Goal: Information Seeking & Learning: Check status

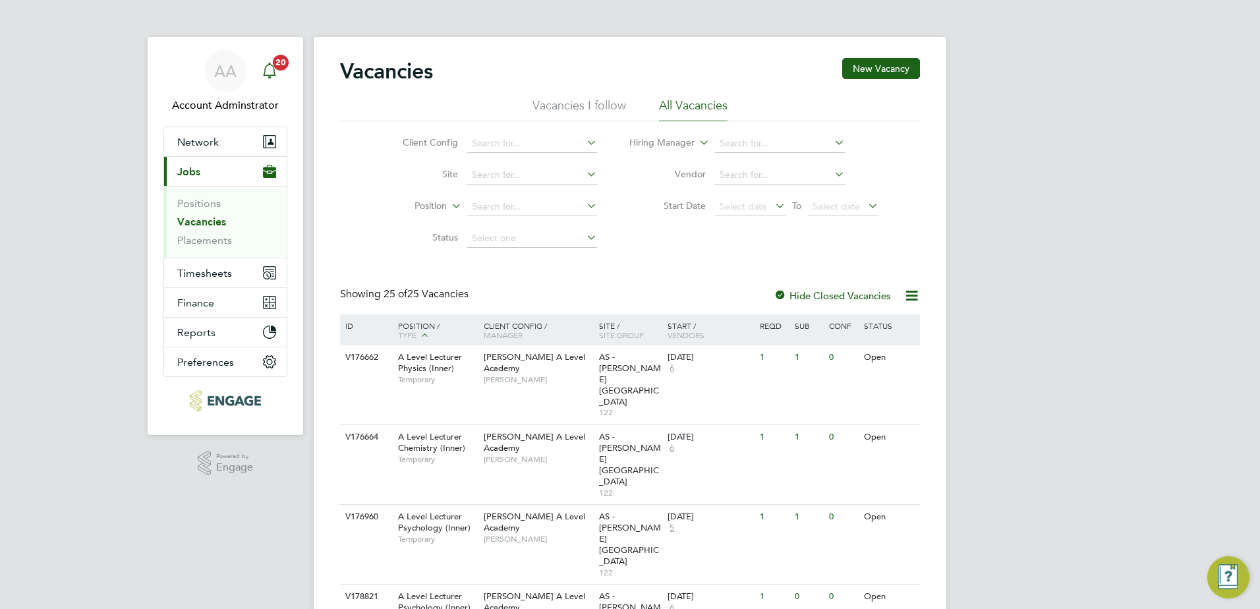
click at [268, 67] on icon "Main navigation" at bounding box center [270, 71] width 16 height 16
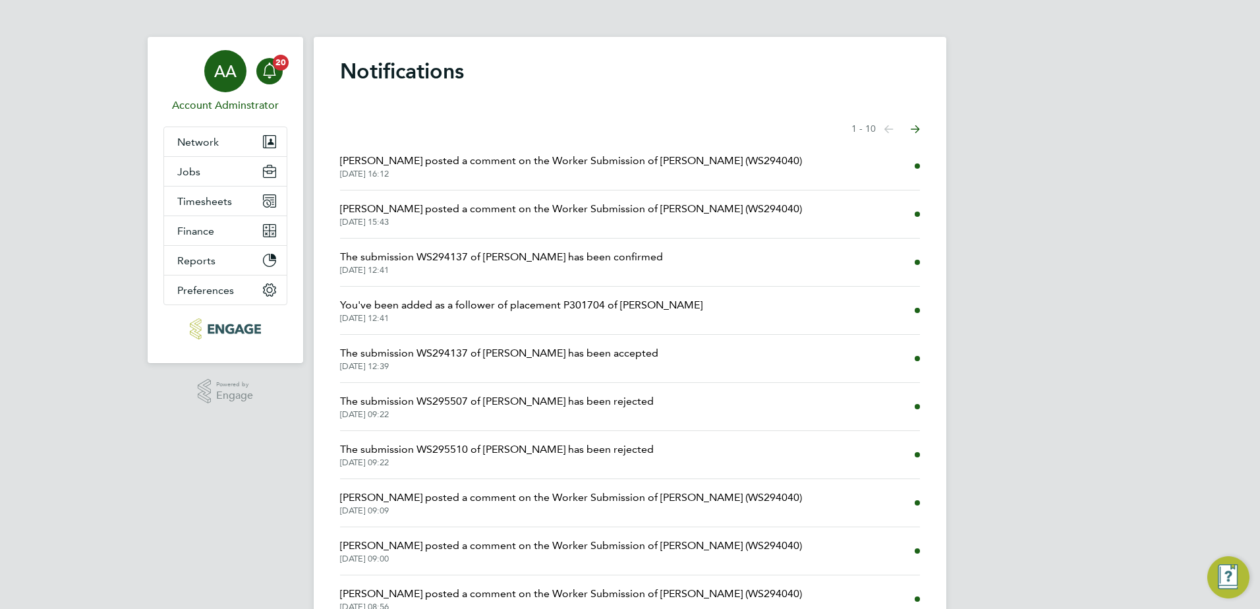
click at [283, 71] on link "AA Account Adminstrator" at bounding box center [225, 81] width 124 height 63
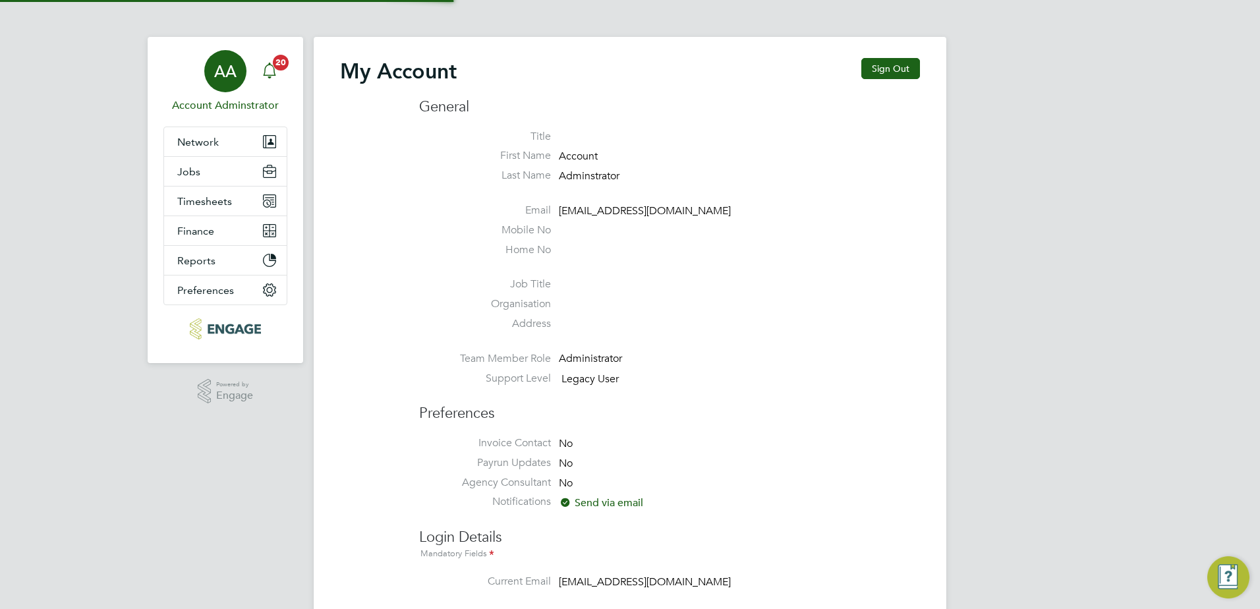
type input "[EMAIL_ADDRESS][DOMAIN_NAME]"
click at [278, 71] on div "Main navigation" at bounding box center [269, 71] width 26 height 26
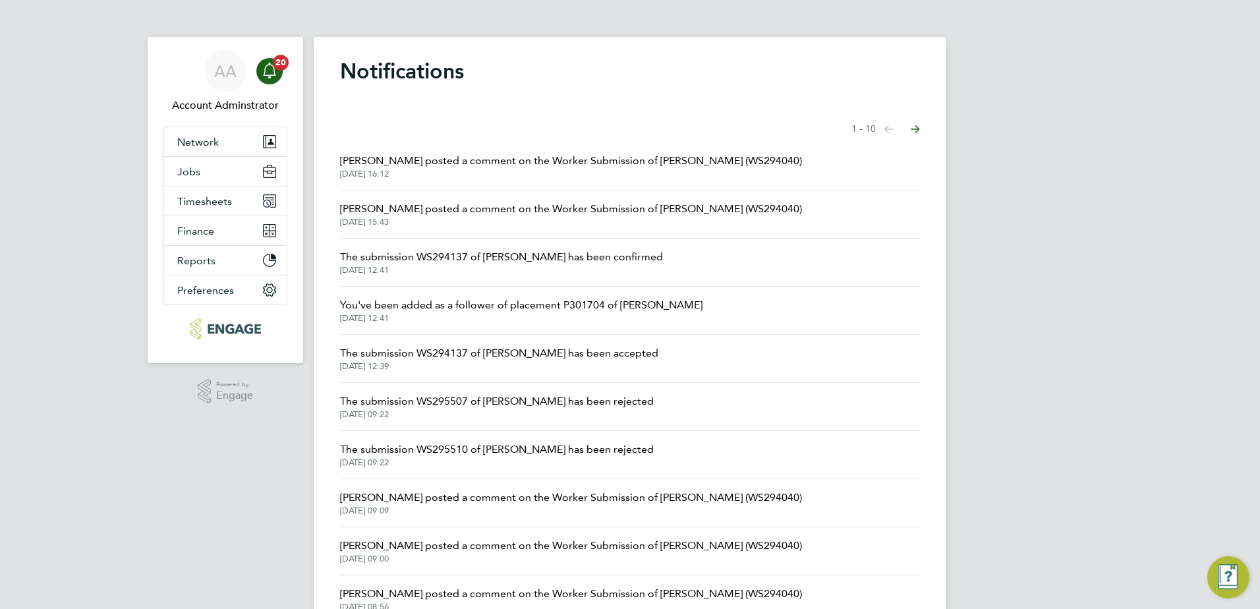
click at [921, 129] on button "Next page" at bounding box center [915, 129] width 26 height 26
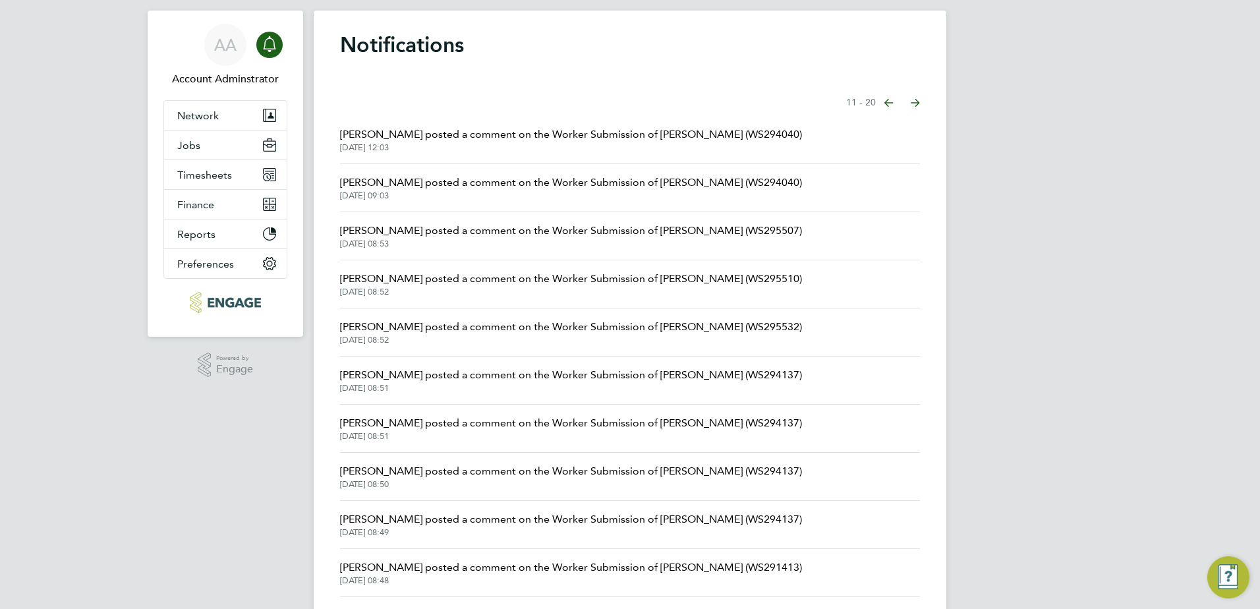
scroll to position [62, 0]
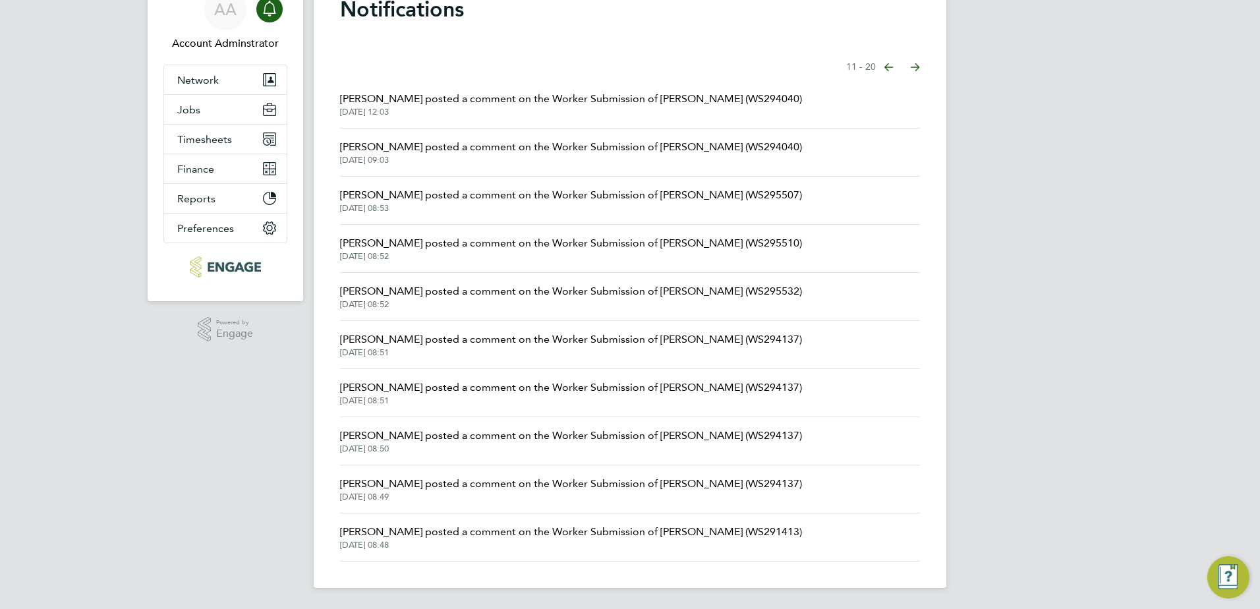
click at [544, 532] on span "[PERSON_NAME] posted a comment on the Worker Submission of [PERSON_NAME] (WS291…" at bounding box center [571, 532] width 462 height 16
